Goal: Navigation & Orientation: Find specific page/section

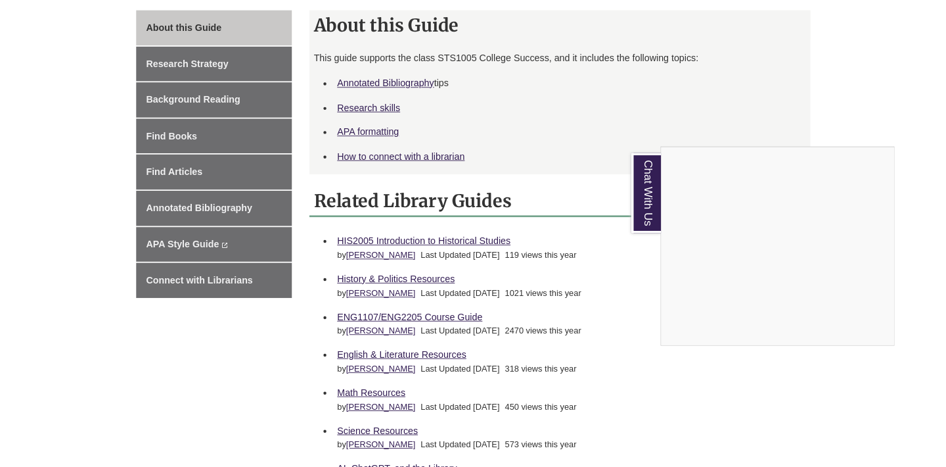
scroll to position [367, 0]
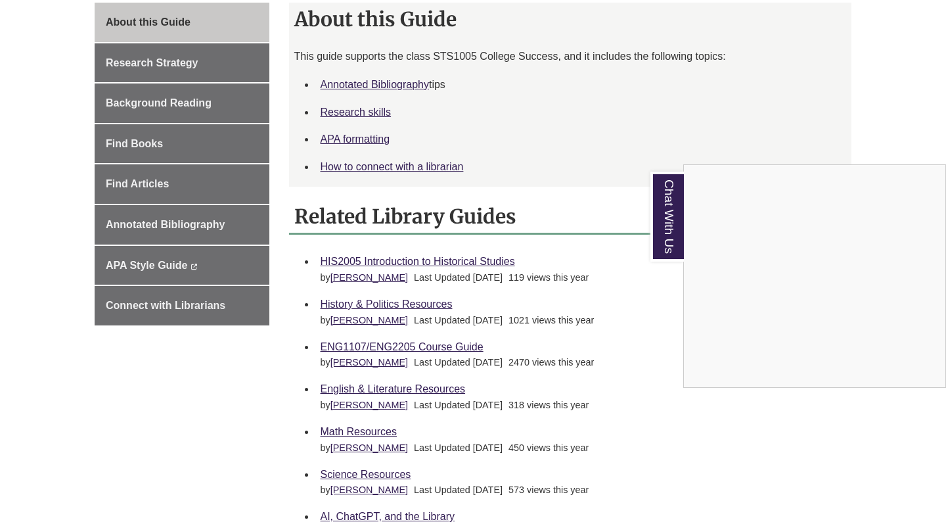
click at [388, 259] on div "Chat With Us" at bounding box center [473, 262] width 946 height 524
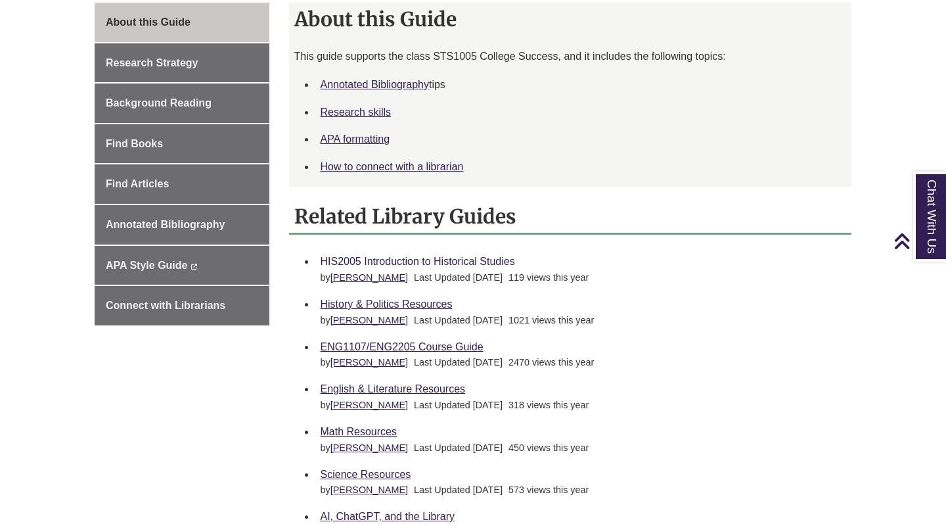
click at [376, 258] on link "HIS2005 Introduction to Historical Studies" at bounding box center [418, 261] width 195 height 11
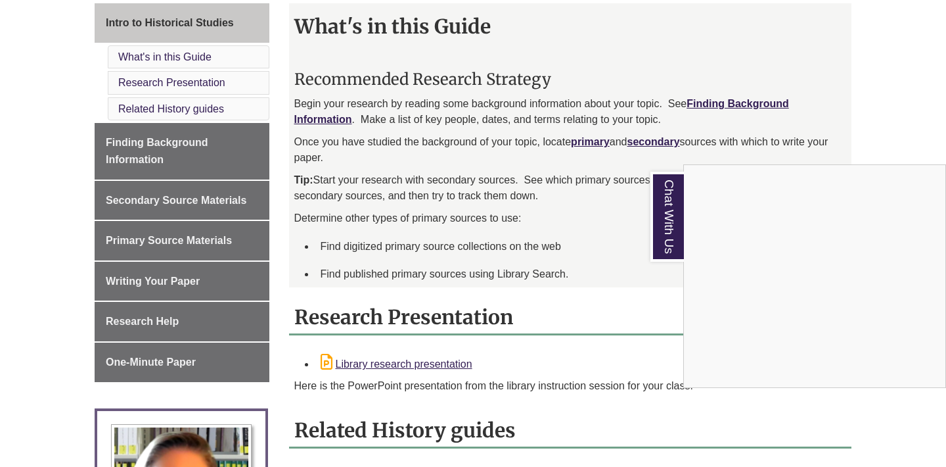
scroll to position [378, 0]
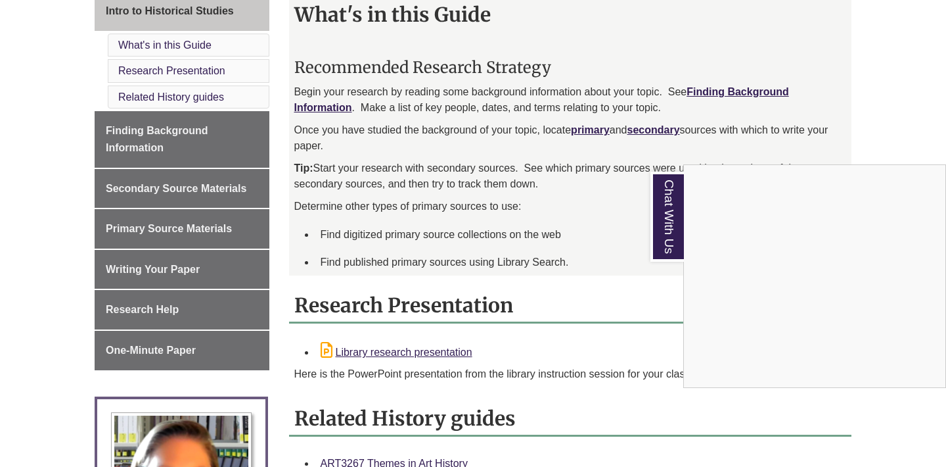
click at [593, 250] on div "Chat With Us" at bounding box center [473, 233] width 946 height 467
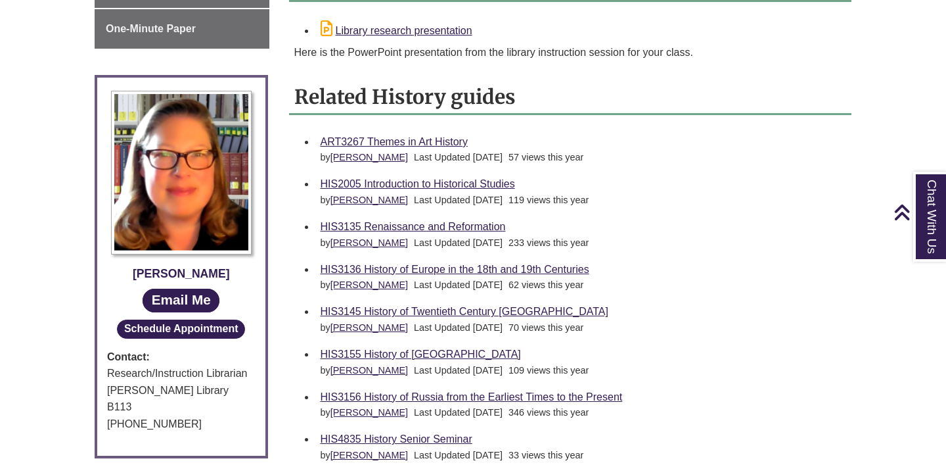
scroll to position [700, 0]
click at [405, 141] on link "ART3267 Themes in Art History" at bounding box center [394, 140] width 147 height 11
click at [476, 182] on link "HIS2005 Introduction to Historical Studies" at bounding box center [418, 182] width 195 height 11
click at [454, 226] on link "HIS3135 Renaissance and Reformation" at bounding box center [413, 225] width 185 height 11
click at [446, 264] on link "HIS3136 History of Europe in the 18th and 19th Centuries" at bounding box center [455, 268] width 269 height 11
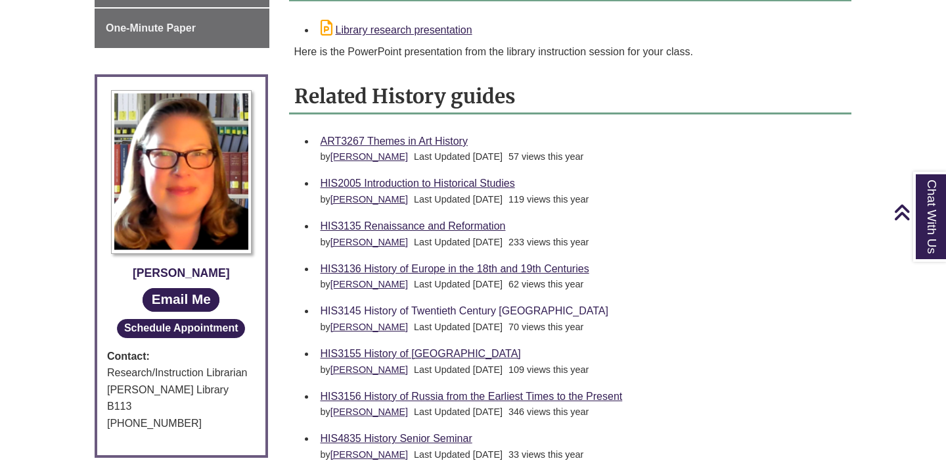
click at [500, 308] on link "HIS3145 History of Twentieth Century [GEOGRAPHIC_DATA]" at bounding box center [465, 310] width 288 height 11
click at [406, 352] on link "HIS3155 History of [GEOGRAPHIC_DATA]" at bounding box center [421, 353] width 200 height 11
click at [429, 390] on link "HIS3156 History of Russia from the Earliest Times to the Present" at bounding box center [472, 395] width 302 height 11
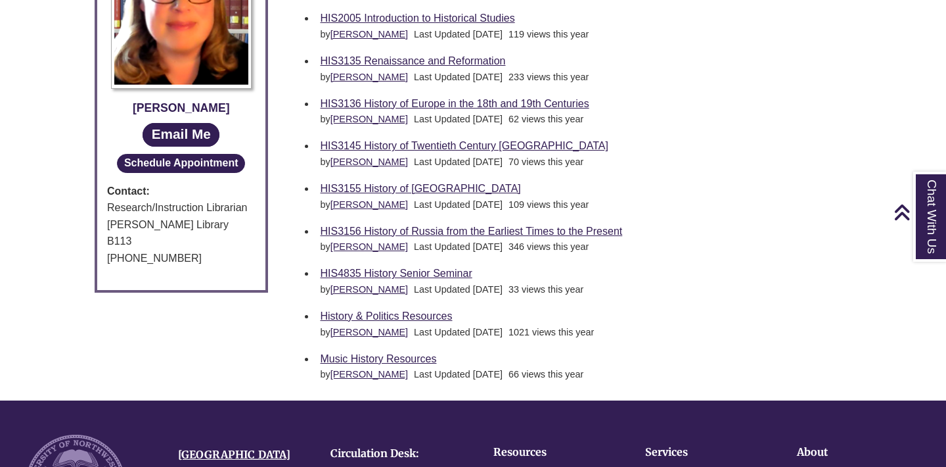
scroll to position [866, 0]
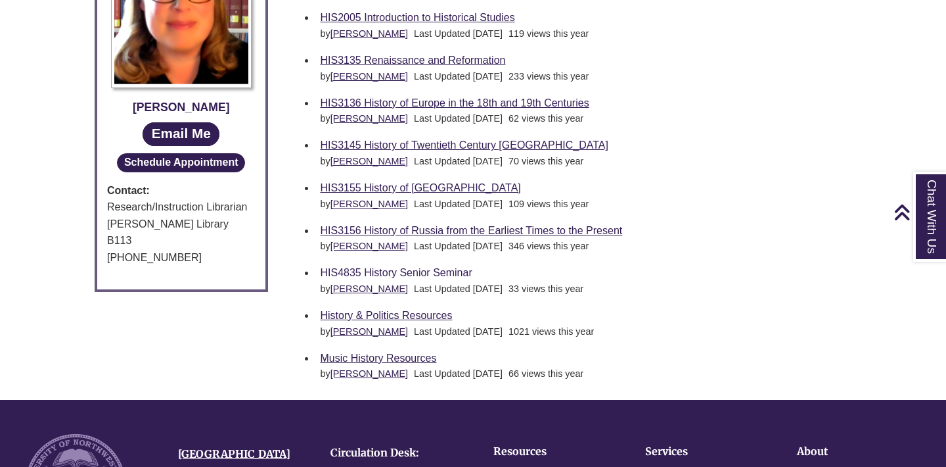
click at [457, 268] on link "HIS4835 History Senior Seminar" at bounding box center [397, 272] width 152 height 11
click at [434, 310] on link "History & Politics Resources" at bounding box center [387, 315] width 132 height 11
click at [423, 354] on link "Music History Resources" at bounding box center [379, 357] width 116 height 11
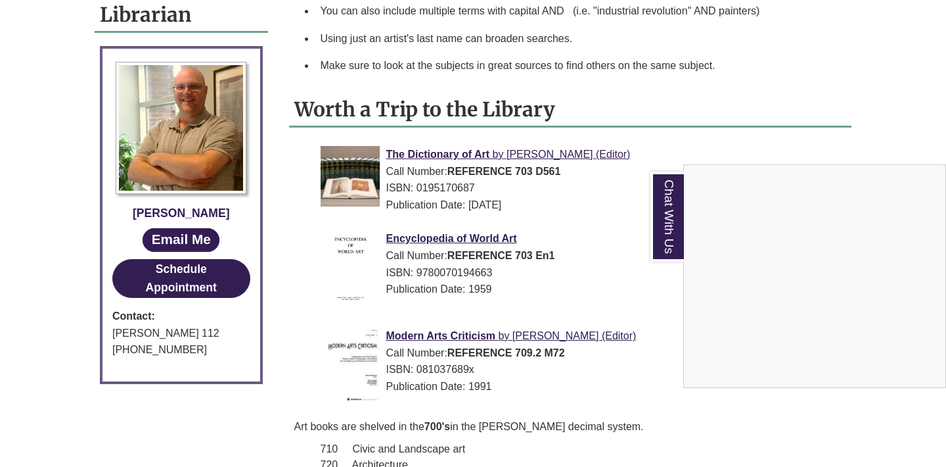
scroll to position [682, 0]
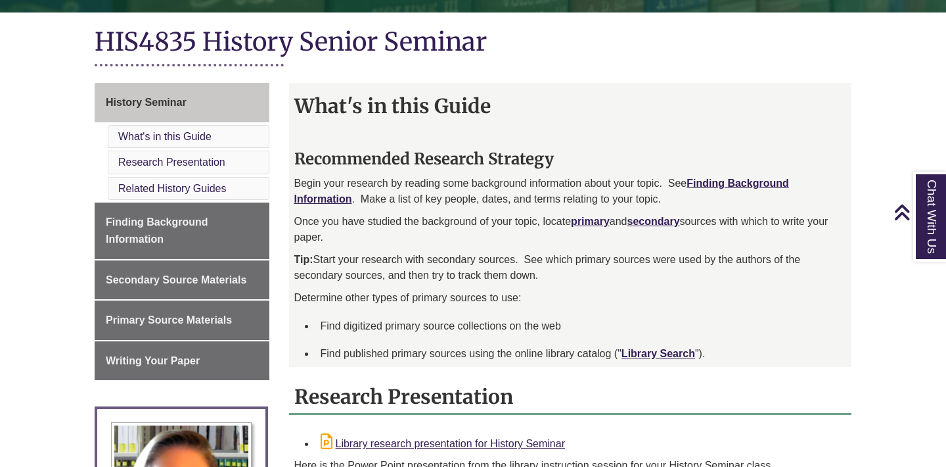
scroll to position [254, 0]
